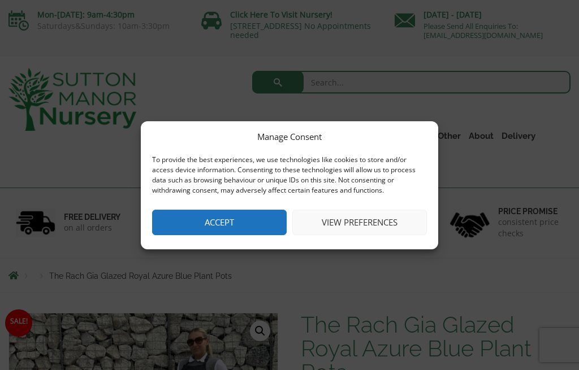
click at [195, 216] on button "Accept" at bounding box center [219, 221] width 135 height 25
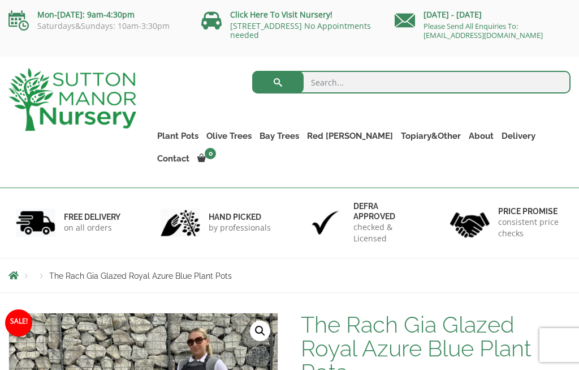
click at [0, 0] on link "Vietnamese Pots" at bounding box center [0, 0] width 0 height 0
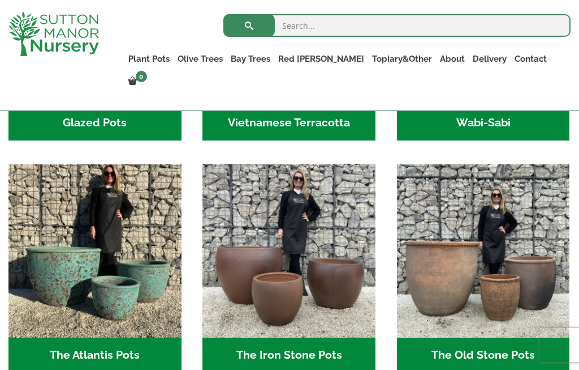
scroll to position [505, 0]
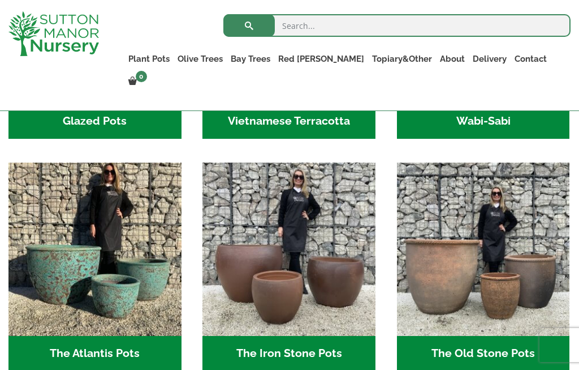
click at [231, 360] on h2 "The Iron Stone Pots (6)" at bounding box center [289, 353] width 173 height 35
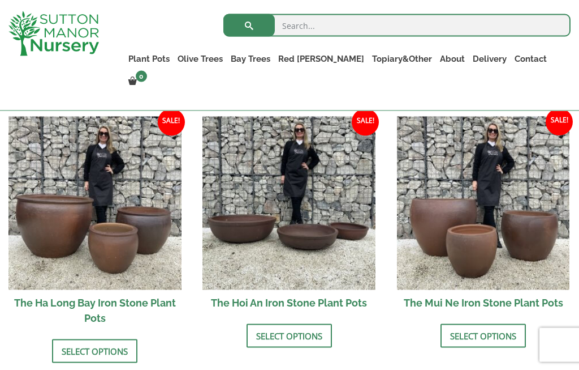
scroll to position [385, 0]
click at [122, 341] on link "Select options" at bounding box center [94, 350] width 85 height 24
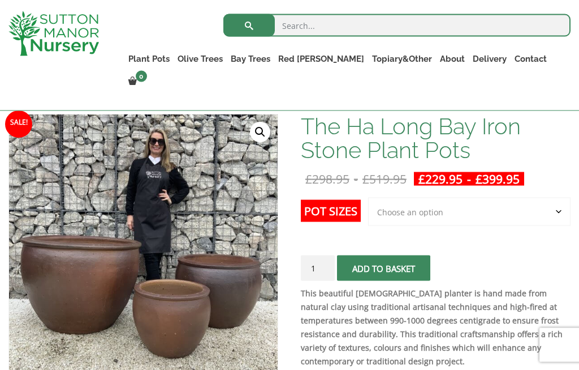
scroll to position [156, 0]
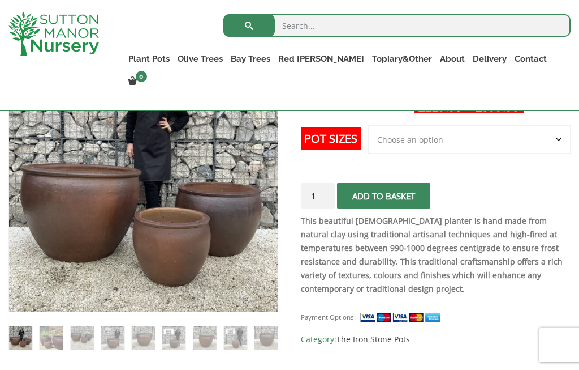
click at [78, 261] on img at bounding box center [292, 325] width 566 height 566
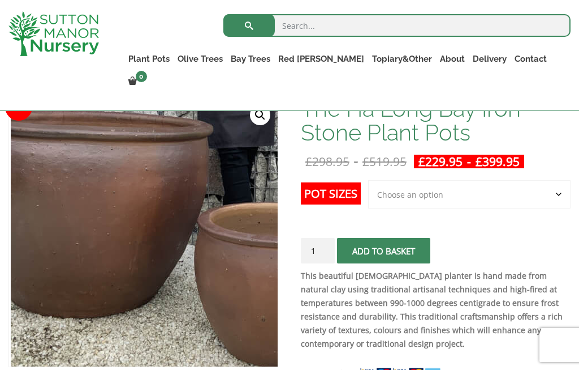
scroll to position [173, 0]
click at [509, 204] on select "Choose an option 3rd to Largest Pot In The Picture 2nd to Largest Pot In The Pi…" at bounding box center [469, 195] width 203 height 28
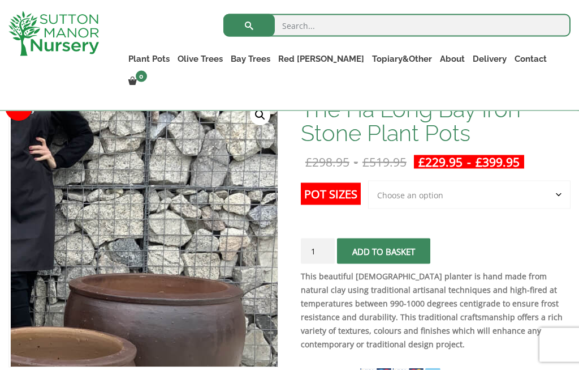
scroll to position [173, 0]
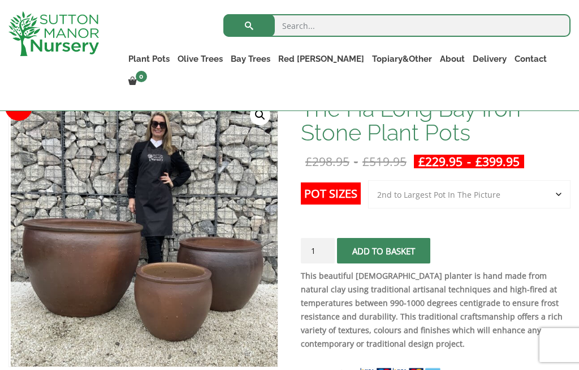
select select "2nd to Largest Pot In The Picture"
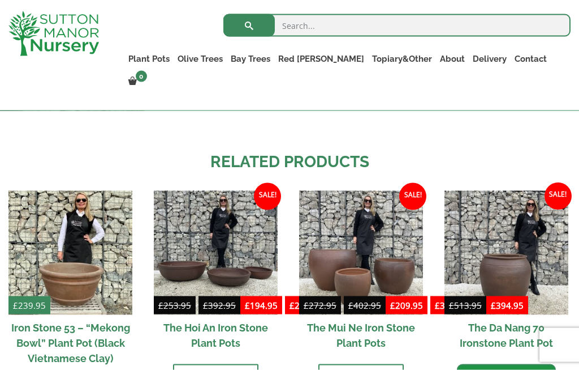
scroll to position [1111, 0]
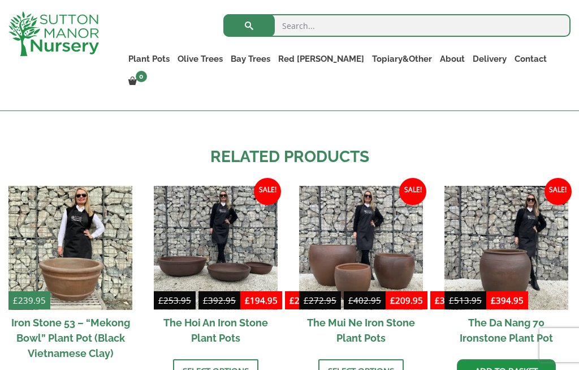
click at [403, 280] on img at bounding box center [361, 248] width 124 height 124
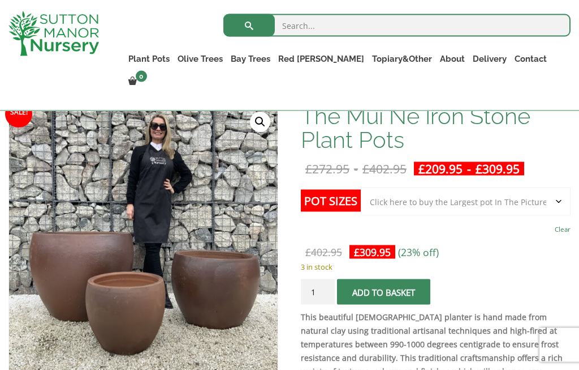
scroll to position [168, 0]
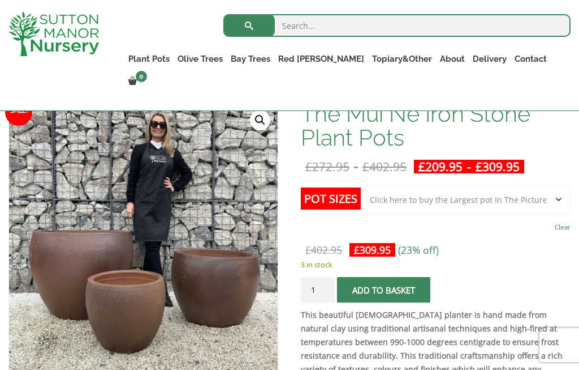
click at [508, 204] on select "Choose an option Click here to buy the 3rd to Largest Pot In The Picture Click …" at bounding box center [466, 199] width 210 height 28
select select "Click here to buy the 2nd to Largest Pot In The Picture"
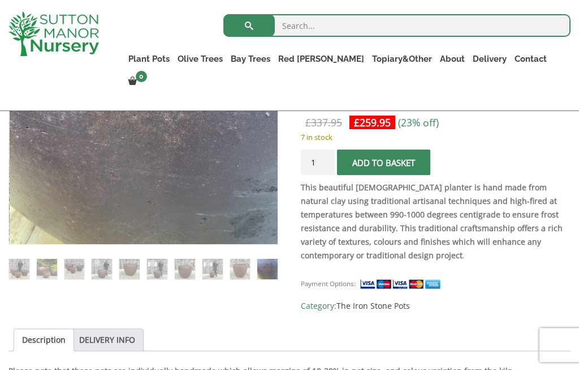
scroll to position [287, 0]
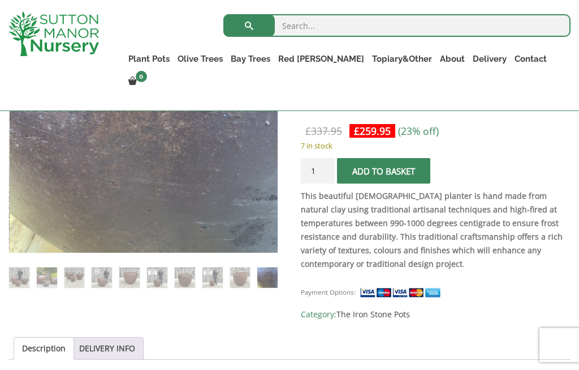
click at [0, 0] on link "Vietnamese Pots" at bounding box center [0, 0] width 0 height 0
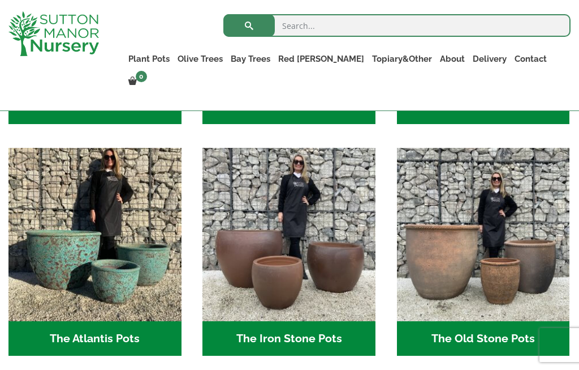
scroll to position [519, 0]
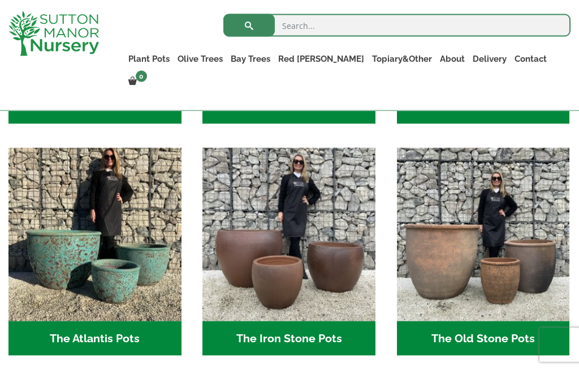
click at [497, 328] on h2 "The Old Stone Pots (7)" at bounding box center [483, 338] width 173 height 35
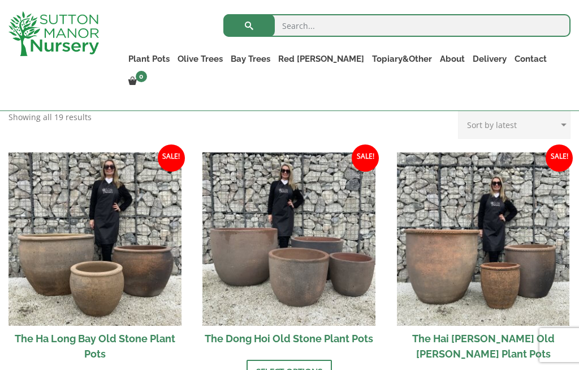
scroll to position [358, 0]
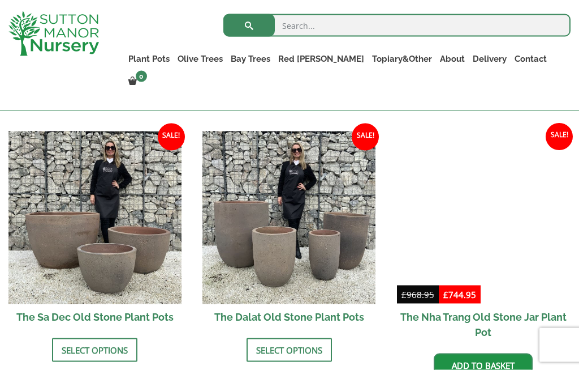
scroll to position [648, 0]
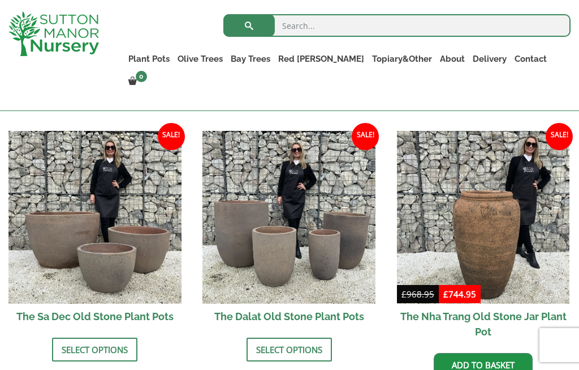
click at [79, 337] on link "Select options" at bounding box center [94, 349] width 85 height 24
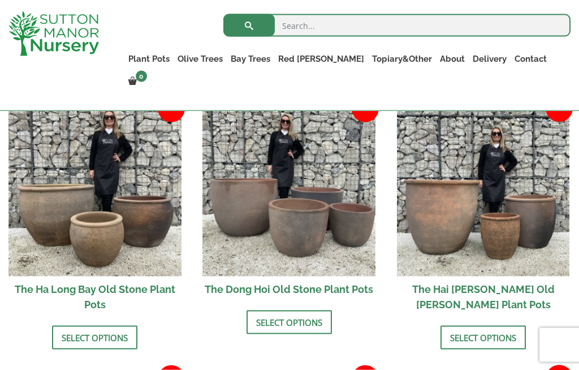
scroll to position [397, 0]
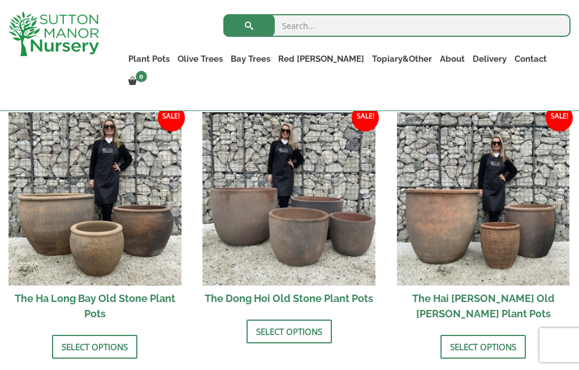
click at [134, 296] on h2 "The Ha Long Bay Old Stone Plant Pots" at bounding box center [94, 305] width 173 height 41
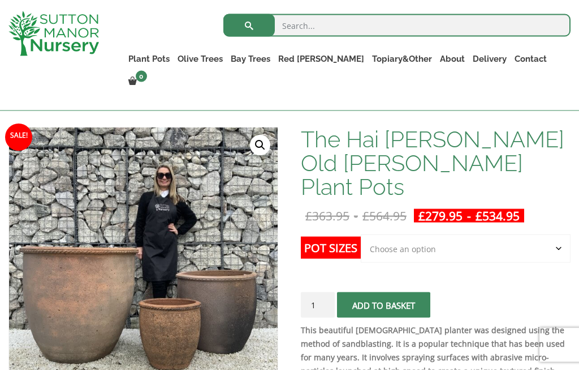
scroll to position [143, 0]
click at [453, 234] on select "Choose an option Click here to buy the 3rd to Largest Pot In The Picture Click …" at bounding box center [466, 248] width 210 height 28
select select "Click here to buy the 2nd to Largest Pot In The Picture"
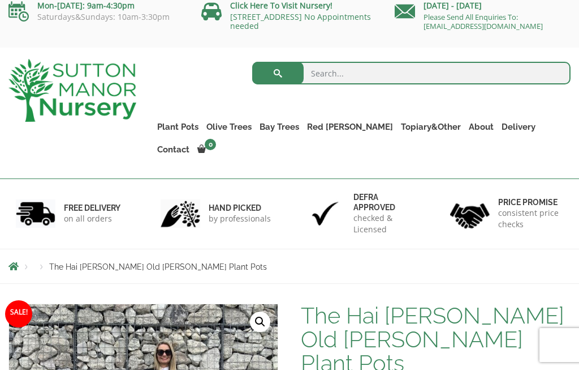
scroll to position [0, 0]
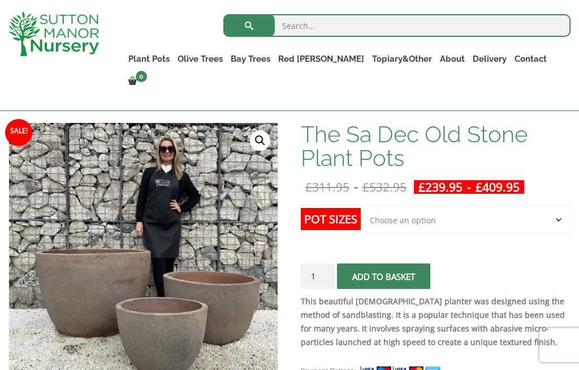
click at [506, 225] on select "Choose an option Click here to buy the 3rd to Largest Pot In The Picture Click …" at bounding box center [466, 219] width 210 height 28
select select "Click here to buy the 2nd to Largest Pot In The Picture"
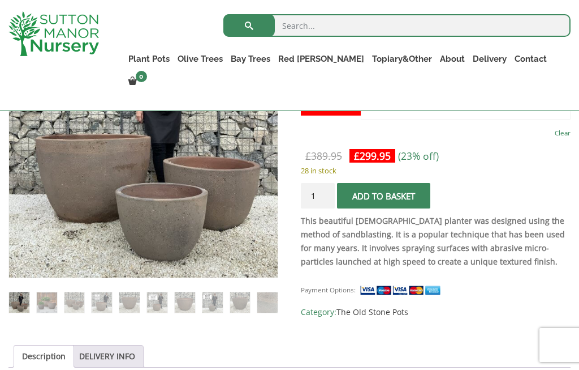
scroll to position [239, 0]
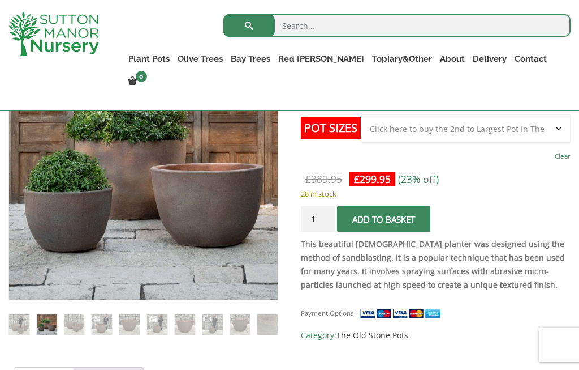
click at [67, 334] on img at bounding box center [75, 324] width 20 height 20
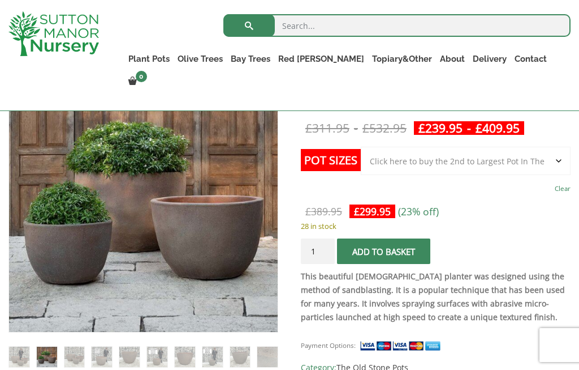
scroll to position [200, 0]
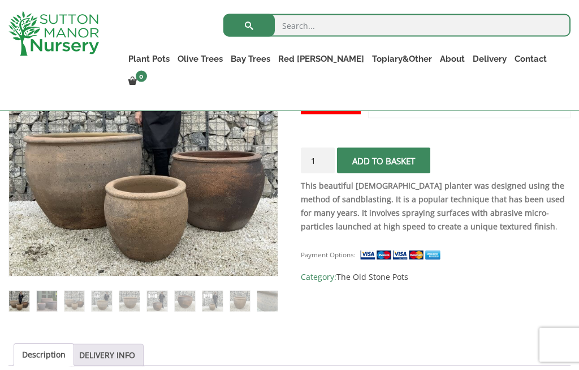
scroll to position [264, 0]
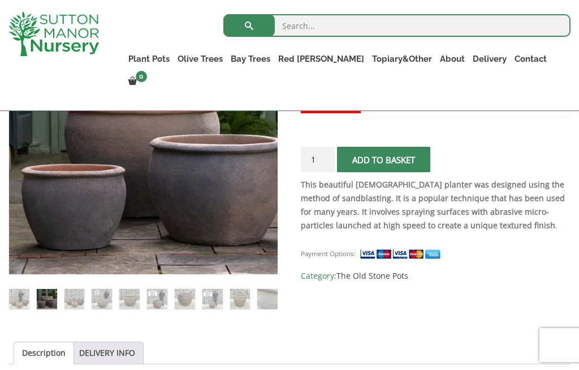
click at [82, 308] on img at bounding box center [75, 299] width 20 height 20
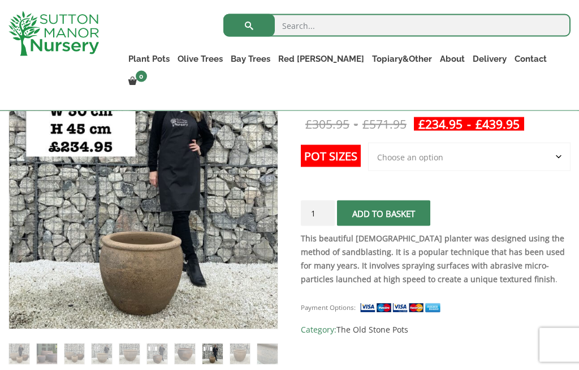
scroll to position [207, 0]
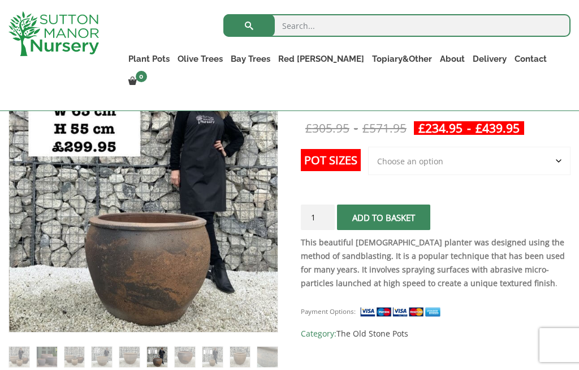
click at [535, 163] on select "Choose an option 3rd to Largest Pot In The Picture 2nd to Largest Pot In The Pi…" at bounding box center [469, 161] width 203 height 28
select select "2nd to Largest Pot In The Picture"
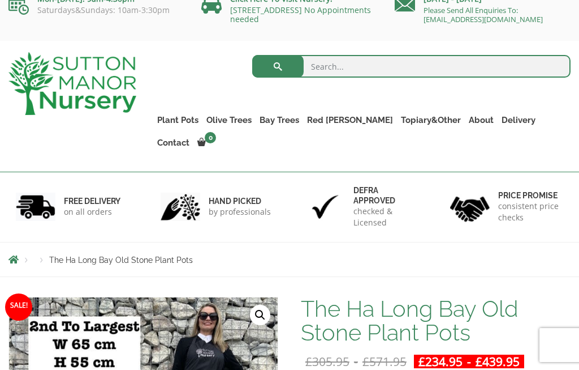
scroll to position [0, 0]
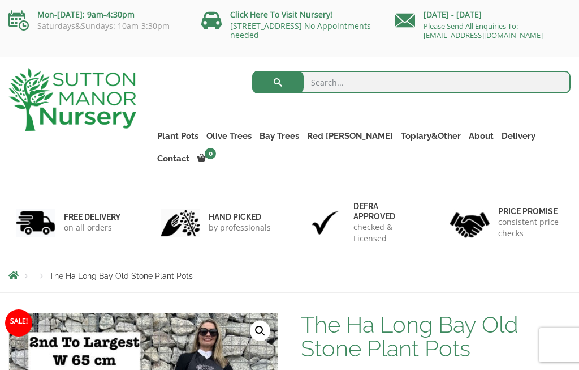
click at [0, 0] on link "Rolled Rim Classico" at bounding box center [0, 0] width 0 height 0
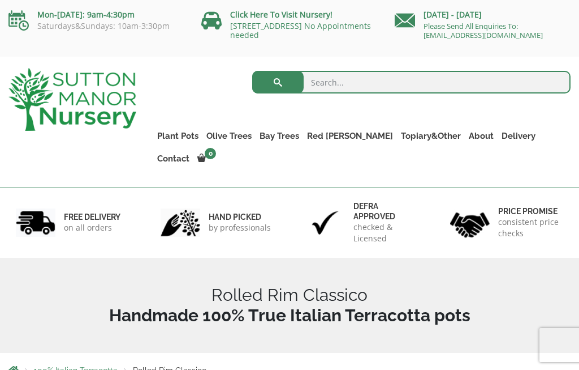
click at [261, 187] on div "hand picked by professionals" at bounding box center [217, 222] width 145 height 70
click at [0, 0] on link "Cylinders Traditionals" at bounding box center [0, 0] width 0 height 0
click at [0, 0] on link "The Atlantis Pots" at bounding box center [0, 0] width 0 height 0
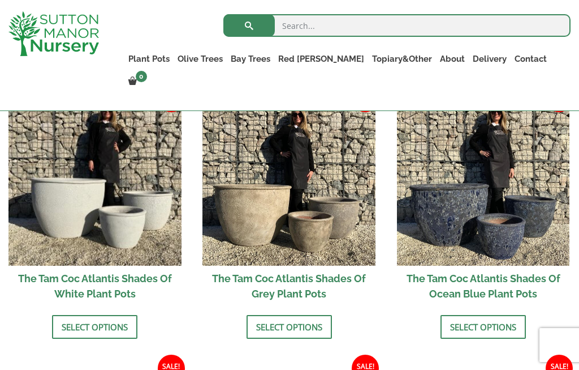
scroll to position [653, 0]
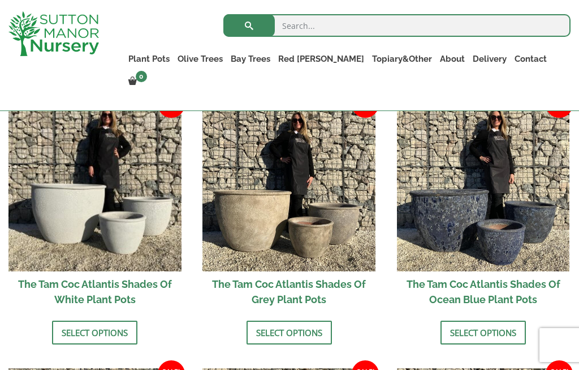
click at [331, 270] on img at bounding box center [289, 184] width 173 height 173
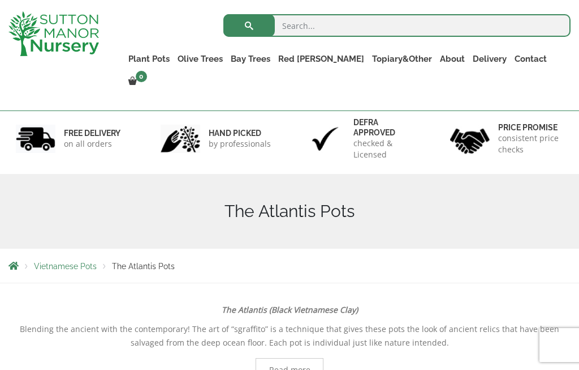
scroll to position [0, 0]
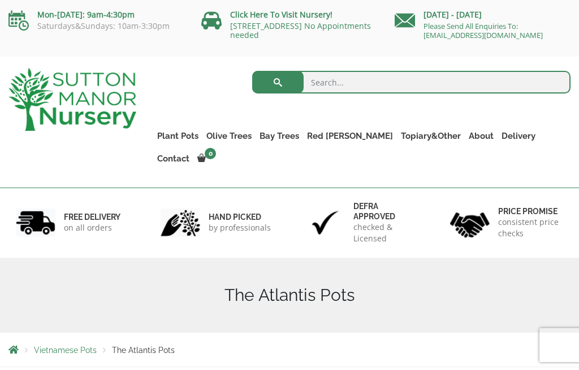
click at [0, 0] on link "Gnarled Patio Pot Olive Trees" at bounding box center [0, 0] width 0 height 0
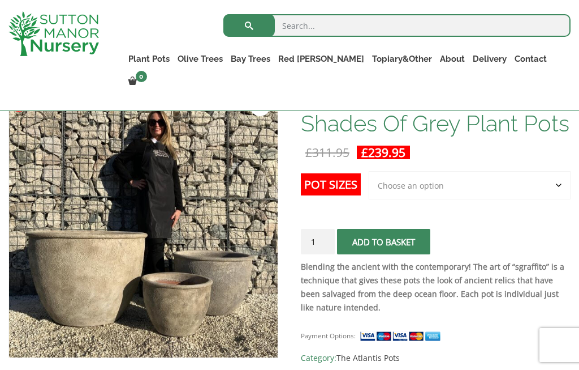
scroll to position [196, 0]
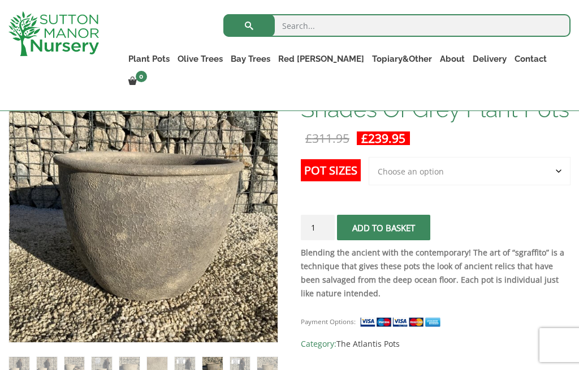
click at [469, 179] on select "Choose an option 3rd to Largest Pot In The Picture" at bounding box center [470, 171] width 202 height 28
select select "3rd to Largest Pot In The Picture"
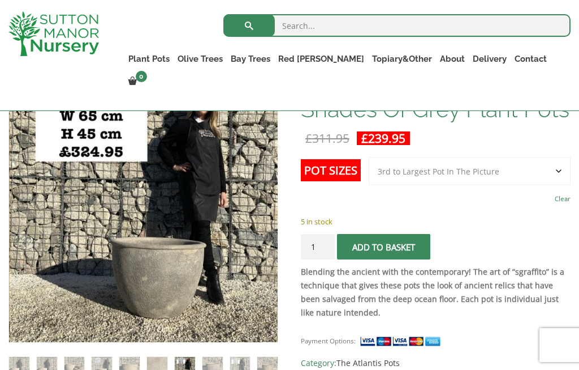
click at [238, 307] on img at bounding box center [260, 324] width 501 height 501
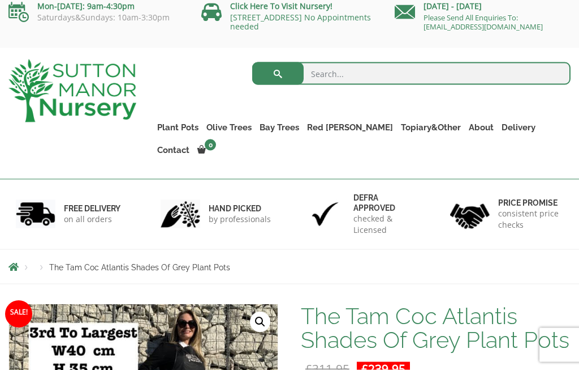
scroll to position [0, 0]
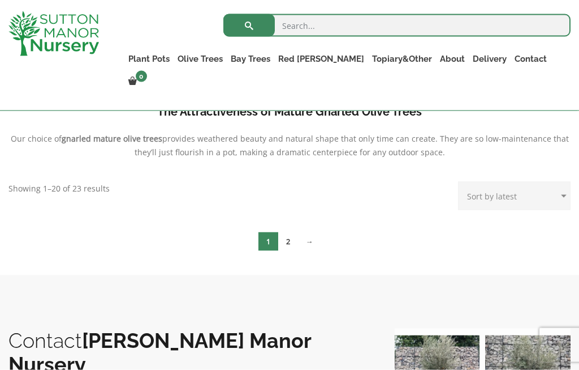
scroll to position [402, 0]
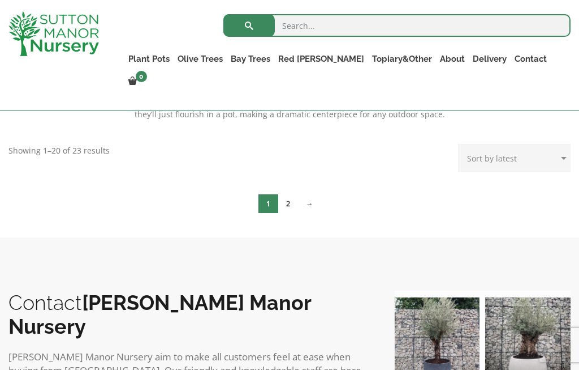
click at [290, 204] on link "2" at bounding box center [288, 203] width 20 height 19
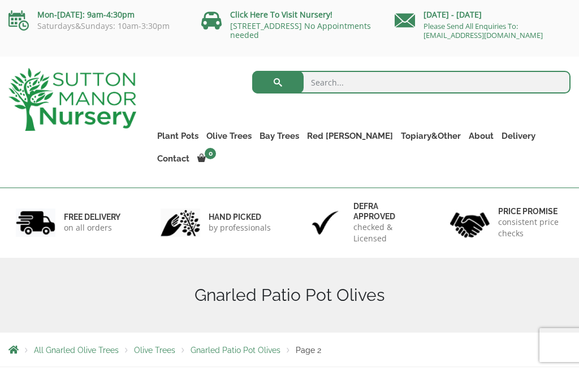
click at [289, 138] on link "Bay Trees" at bounding box center [280, 136] width 48 height 16
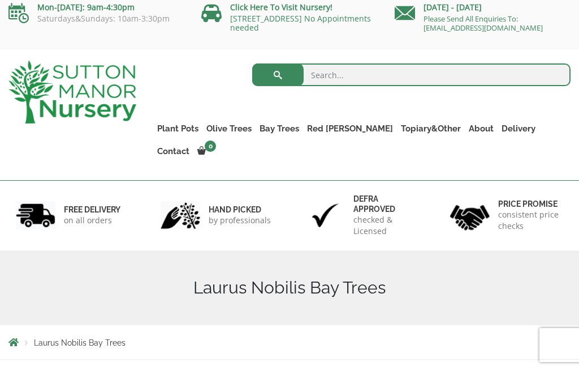
scroll to position [6, 0]
